Goal: Task Accomplishment & Management: Use online tool/utility

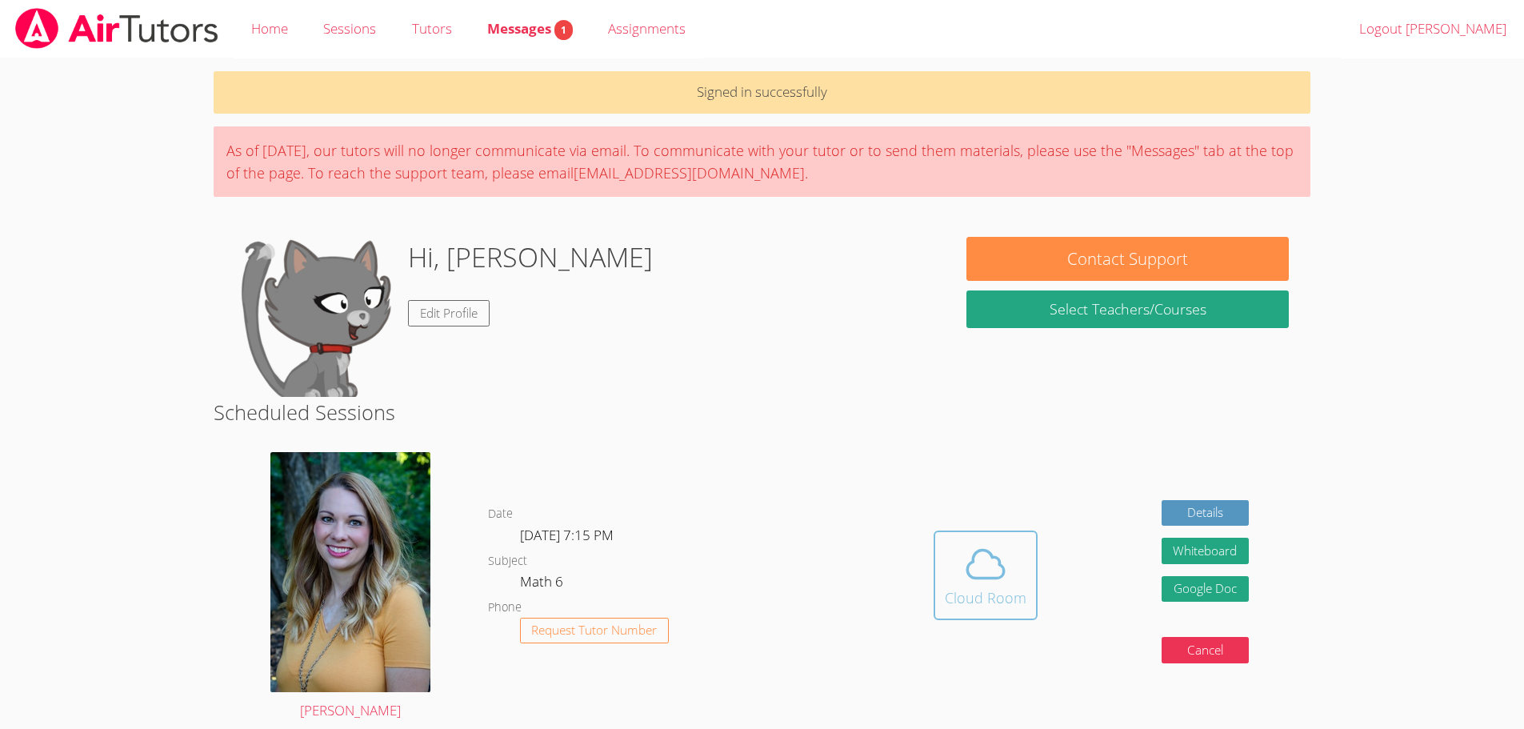
click at [992, 568] on icon at bounding box center [985, 564] width 45 height 45
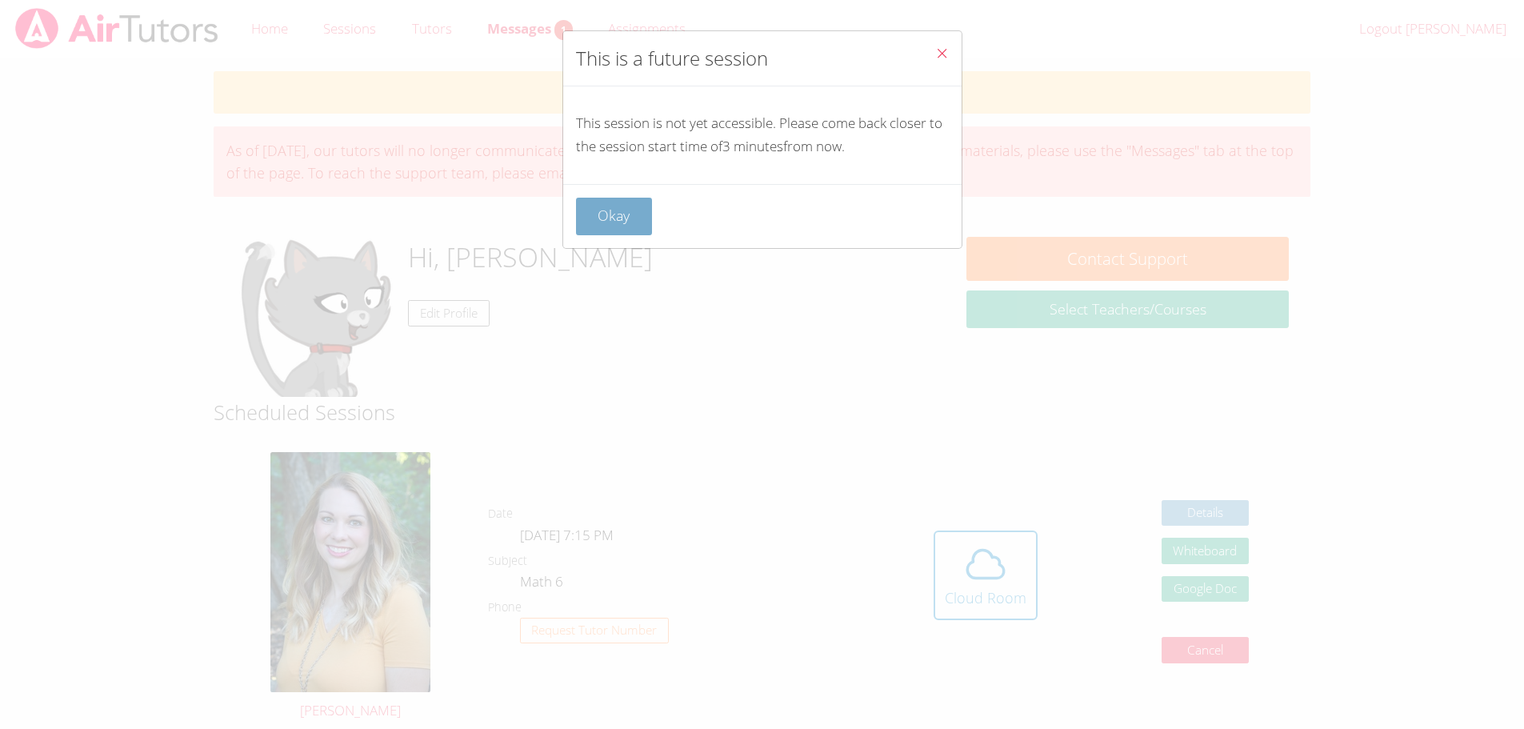
click at [622, 224] on button "Okay" at bounding box center [614, 217] width 77 height 38
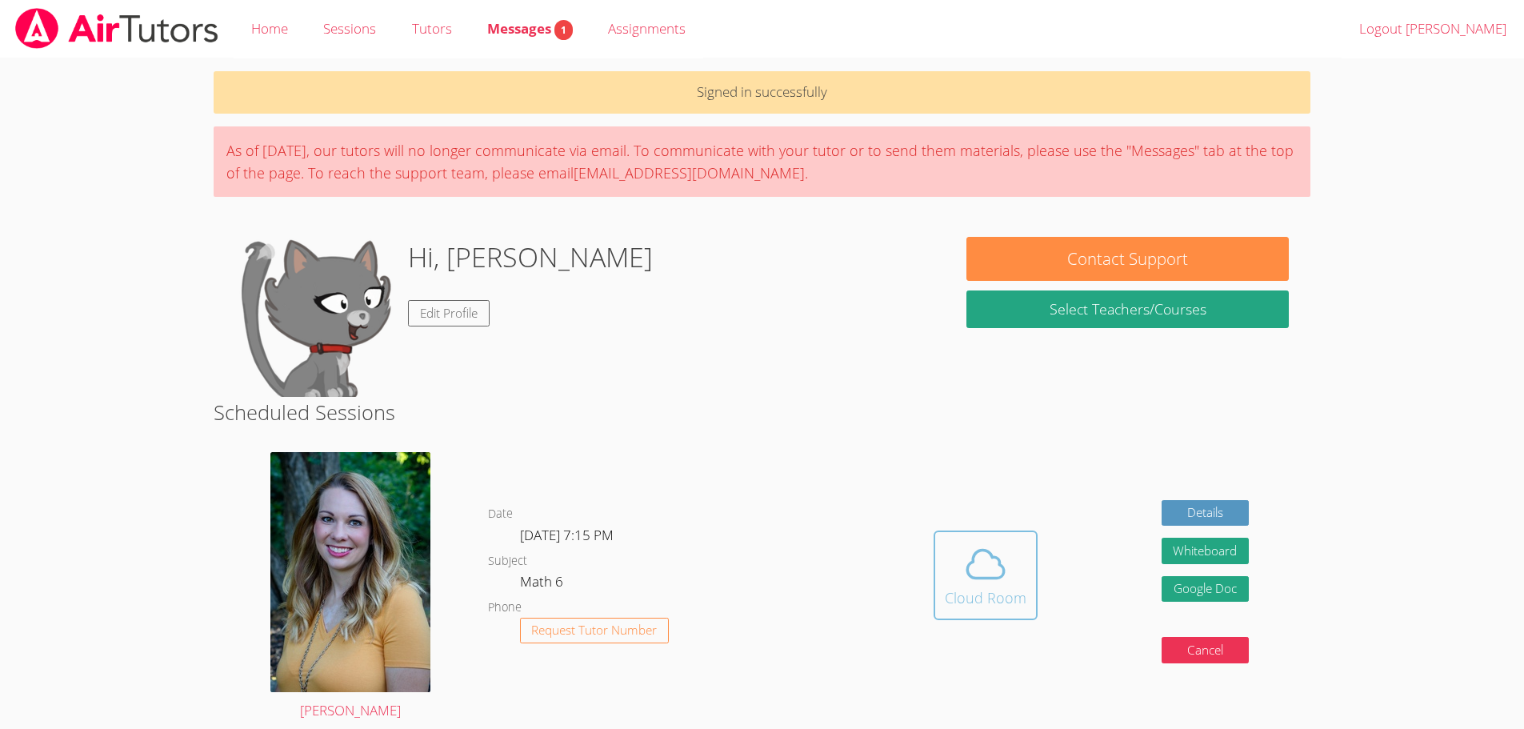
click at [987, 567] on icon at bounding box center [985, 564] width 45 height 45
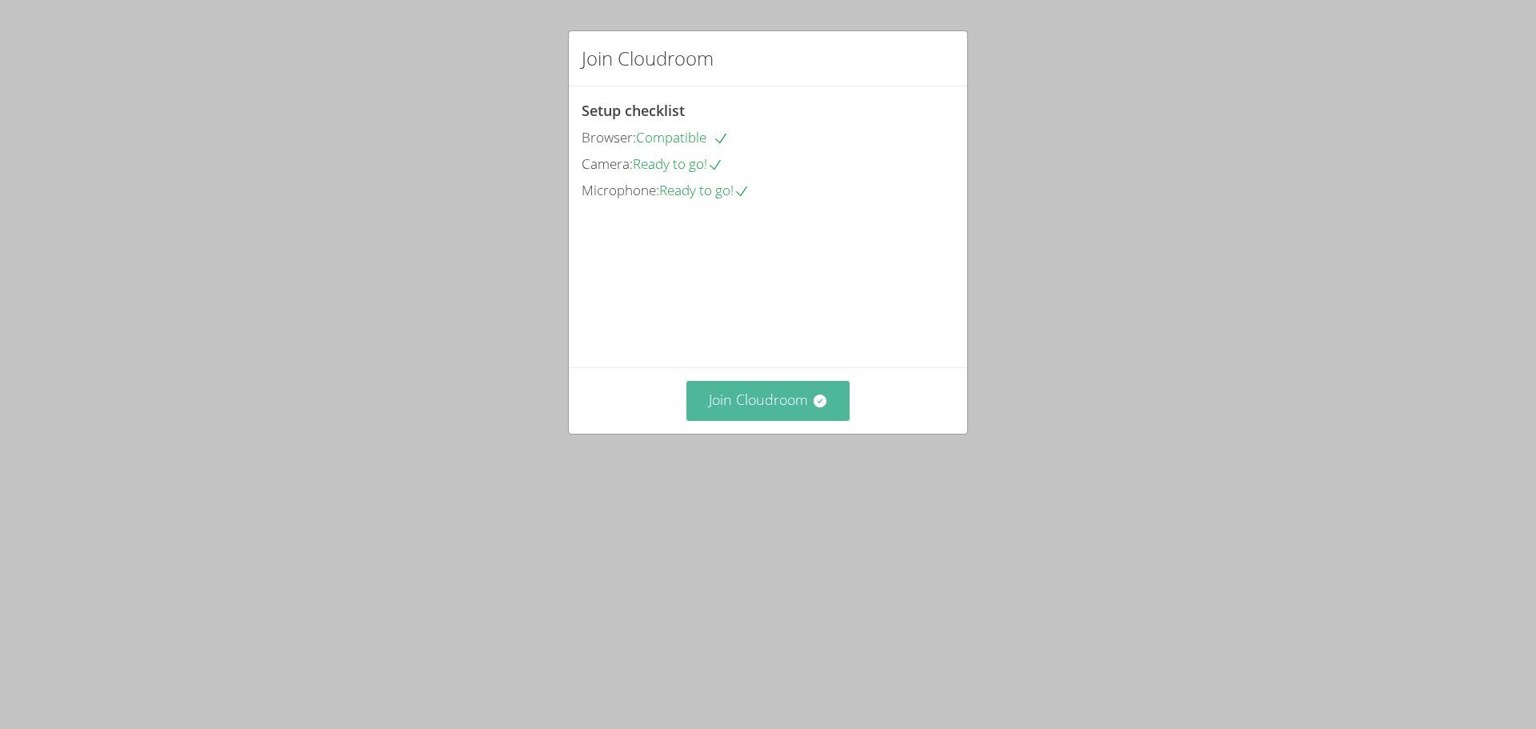
click at [812, 420] on button "Join Cloudroom" at bounding box center [769, 400] width 164 height 39
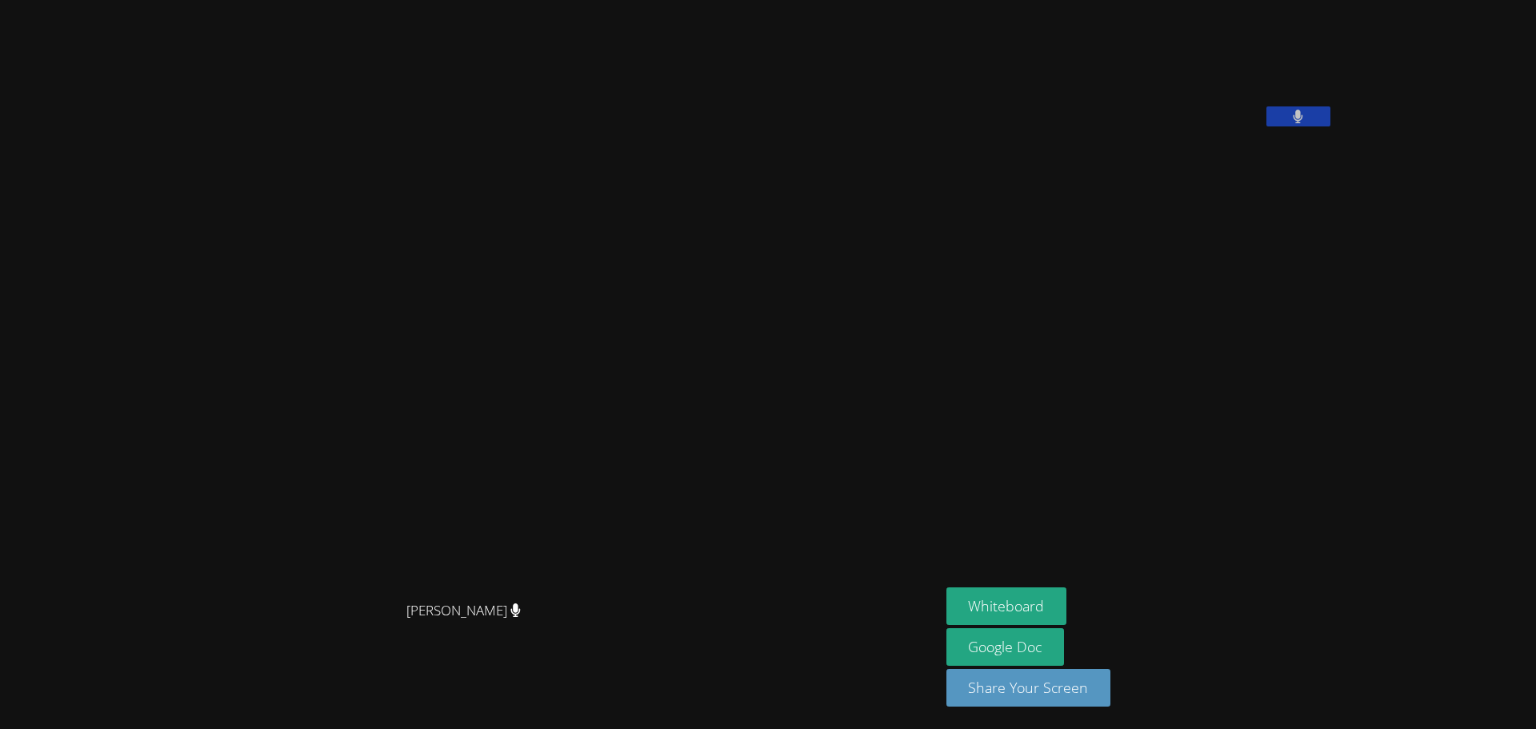
drag, startPoint x: 478, startPoint y: 473, endPoint x: 973, endPoint y: 553, distance: 501.7
click at [901, 553] on div "Hilary Collier" at bounding box center [469, 333] width 927 height 522
click at [1049, 602] on button "Whiteboard" at bounding box center [1007, 606] width 121 height 38
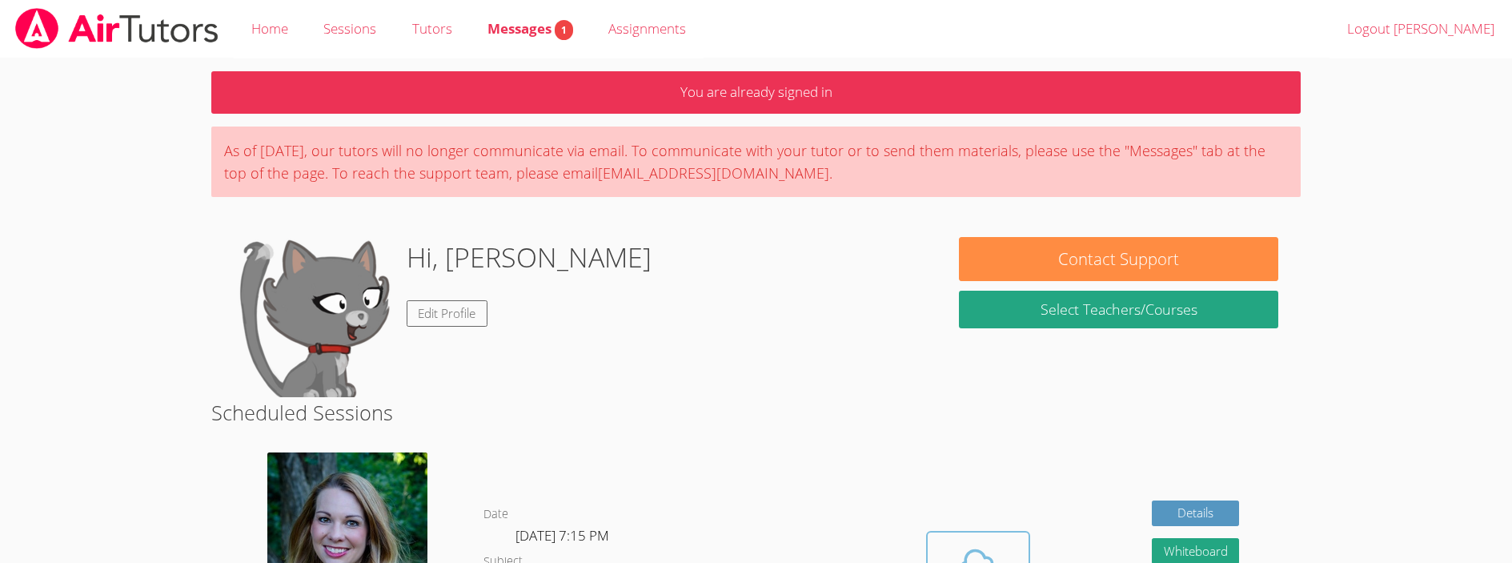
click at [971, 560] on icon at bounding box center [977, 564] width 45 height 45
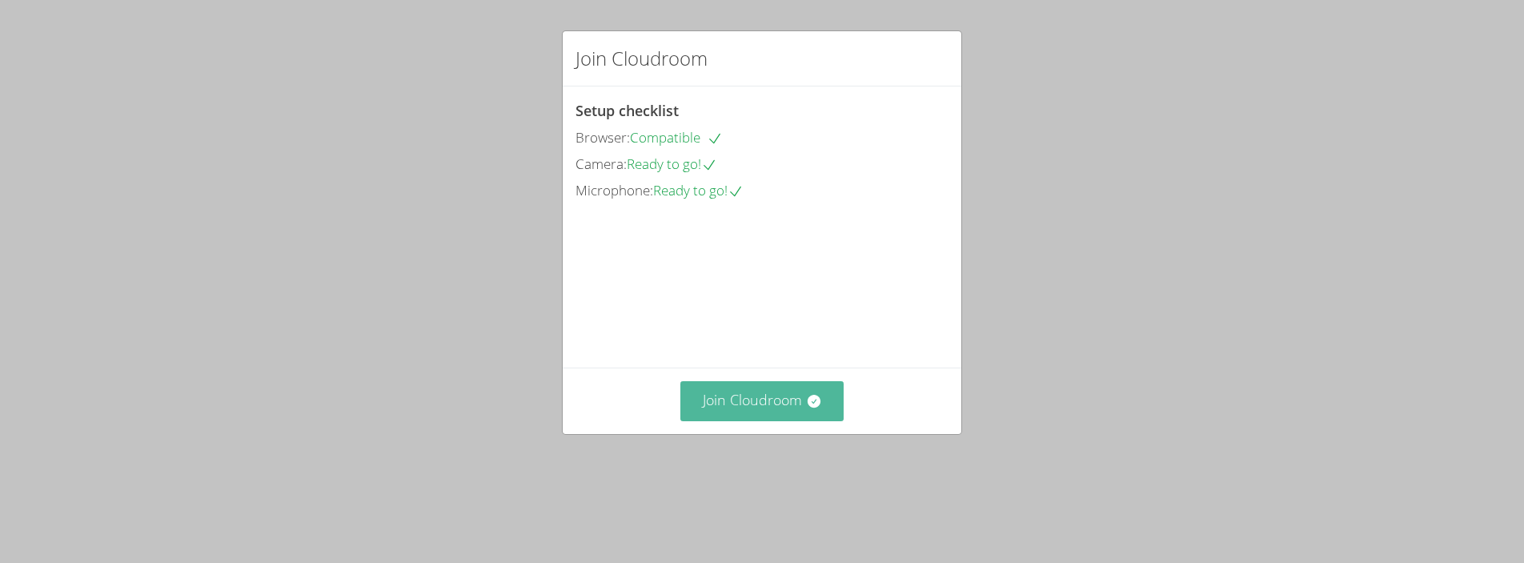
click at [806, 409] on icon at bounding box center [814, 401] width 16 height 16
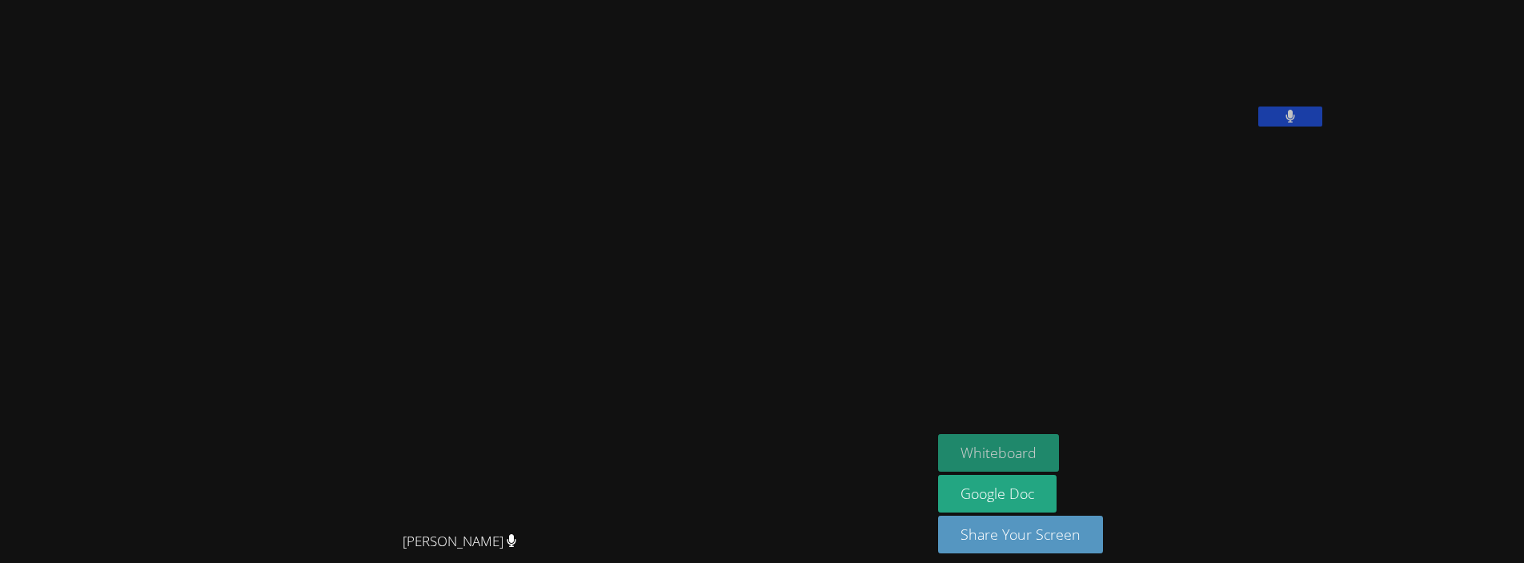
click at [1055, 452] on button "Whiteboard" at bounding box center [998, 453] width 121 height 38
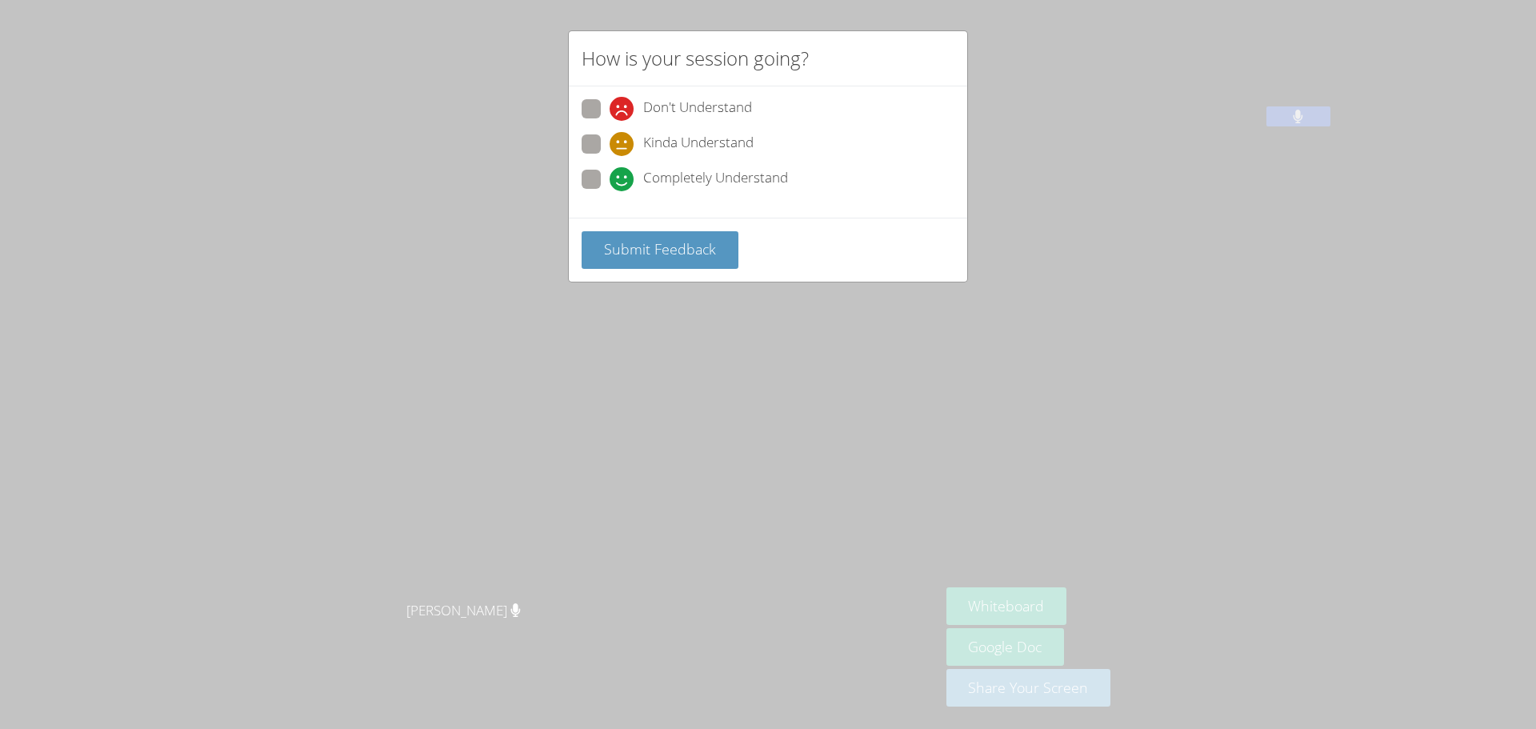
click at [610, 191] on span at bounding box center [610, 191] width 0 height 0
click at [610, 182] on input "Completely Understand" at bounding box center [617, 177] width 14 height 14
radio input "true"
click at [658, 257] on span "Submit Feedback" at bounding box center [660, 248] width 112 height 19
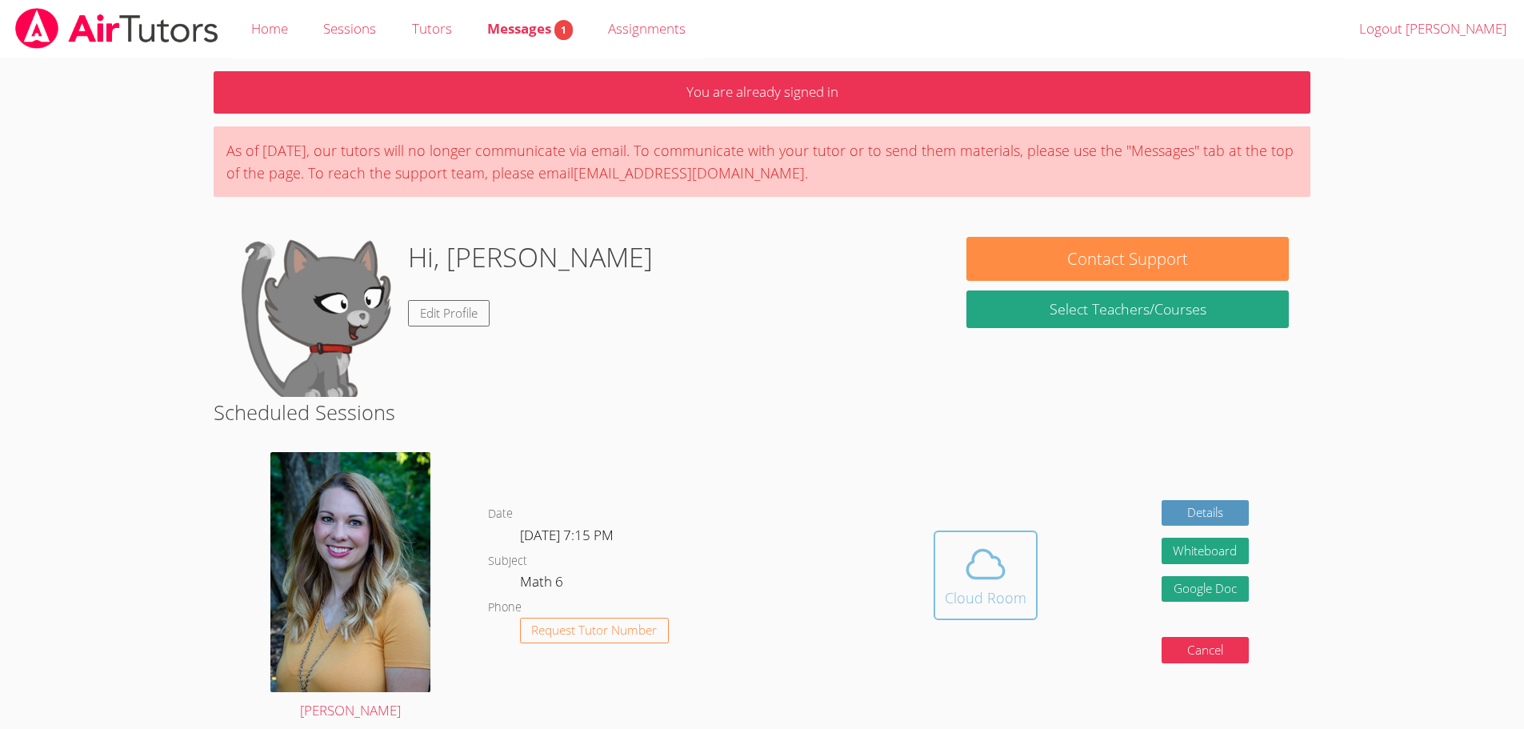
drag, startPoint x: 922, startPoint y: 515, endPoint x: 949, endPoint y: 545, distance: 40.2
click at [930, 529] on div "Hidden Cloud Room Details Whiteboard Hidden Google Doc Cancel" at bounding box center [1091, 587] width 439 height 294
click at [951, 547] on span at bounding box center [986, 564] width 82 height 45
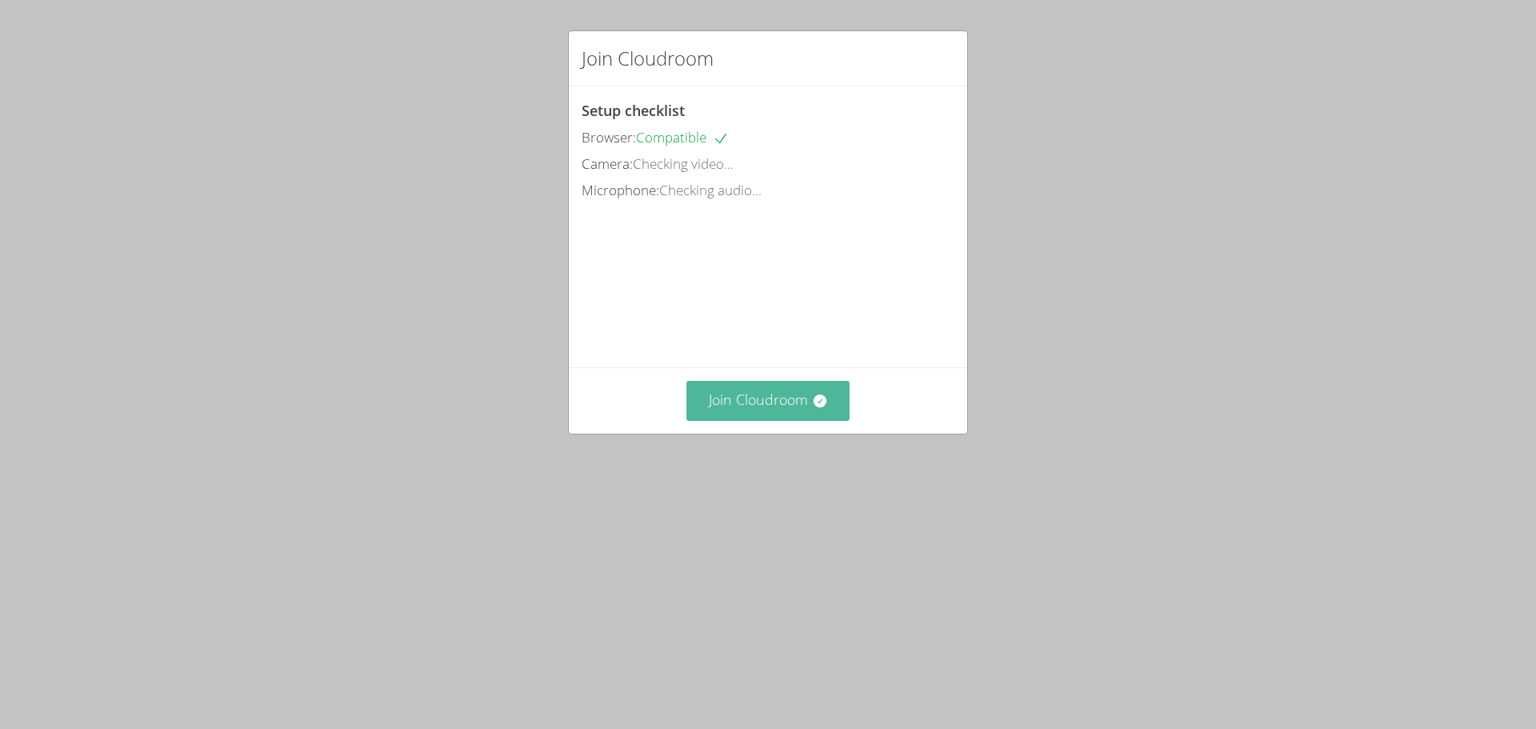
click at [765, 420] on button "Join Cloudroom" at bounding box center [769, 400] width 164 height 39
